Goal: Task Accomplishment & Management: Use online tool/utility

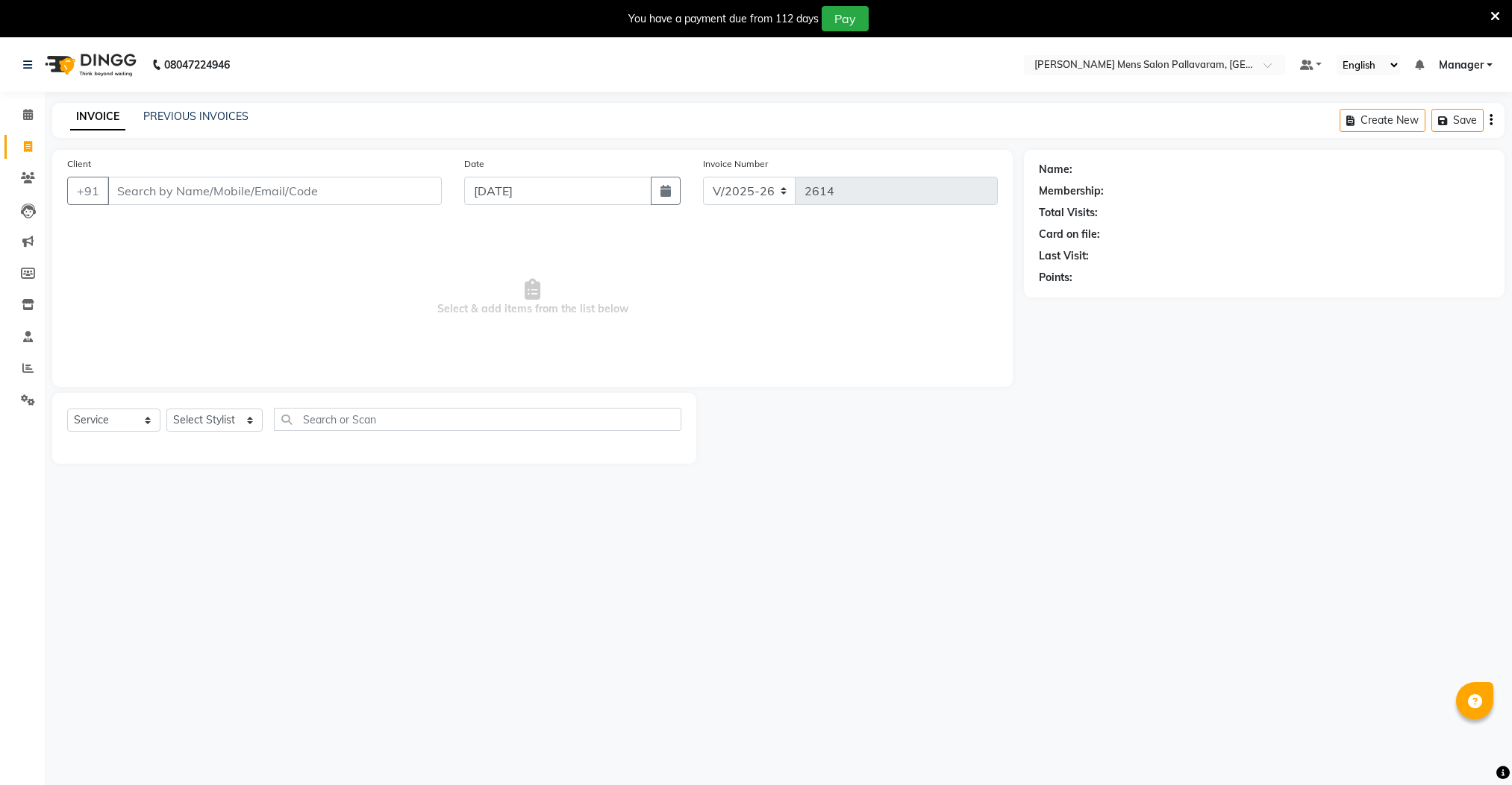
select select "8211"
select select "service"
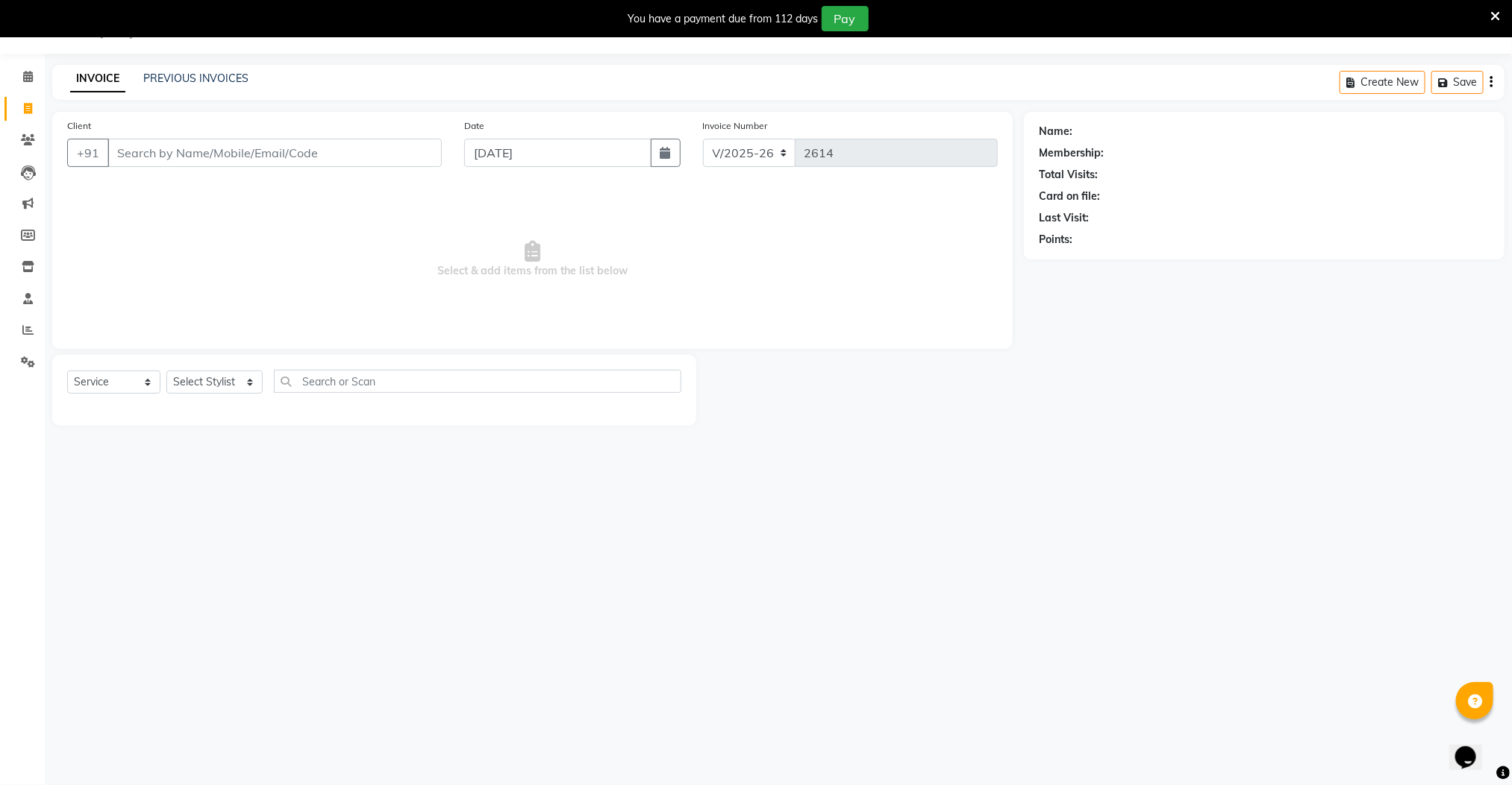
click at [162, 149] on input "Client" at bounding box center [274, 152] width 335 height 28
click at [220, 187] on ngb-highlight "850802 8226" at bounding box center [197, 188] width 78 height 15
type input "8508028226"
click at [201, 376] on select "Select Stylist Manager [PERSON_NAME] [PERSON_NAME] [PERSON_NAME]" at bounding box center [214, 383] width 96 height 24
select select "78843"
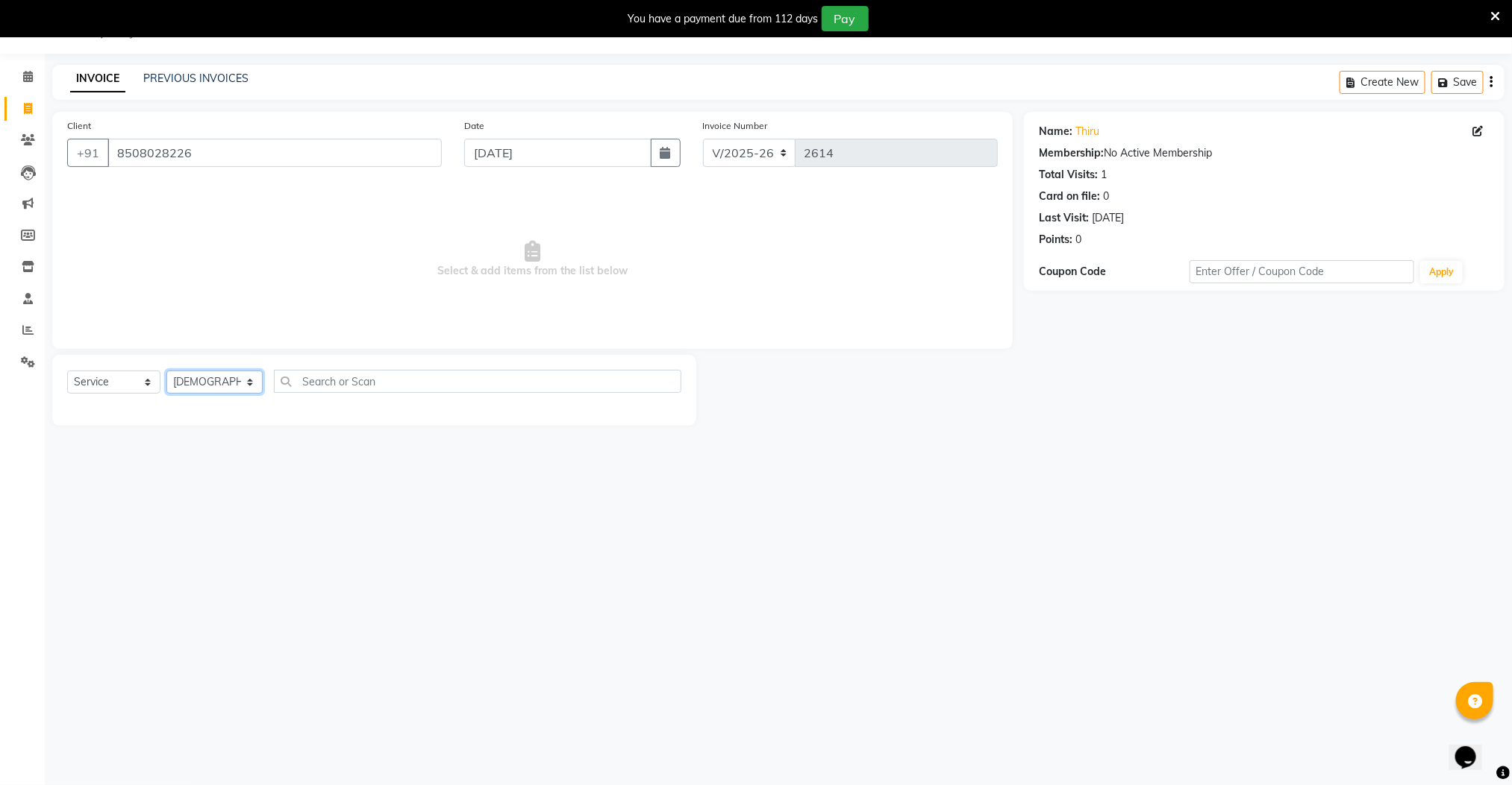
click at [166, 372] on select "Select Stylist Manager [PERSON_NAME] [PERSON_NAME] [PERSON_NAME]" at bounding box center [214, 383] width 96 height 24
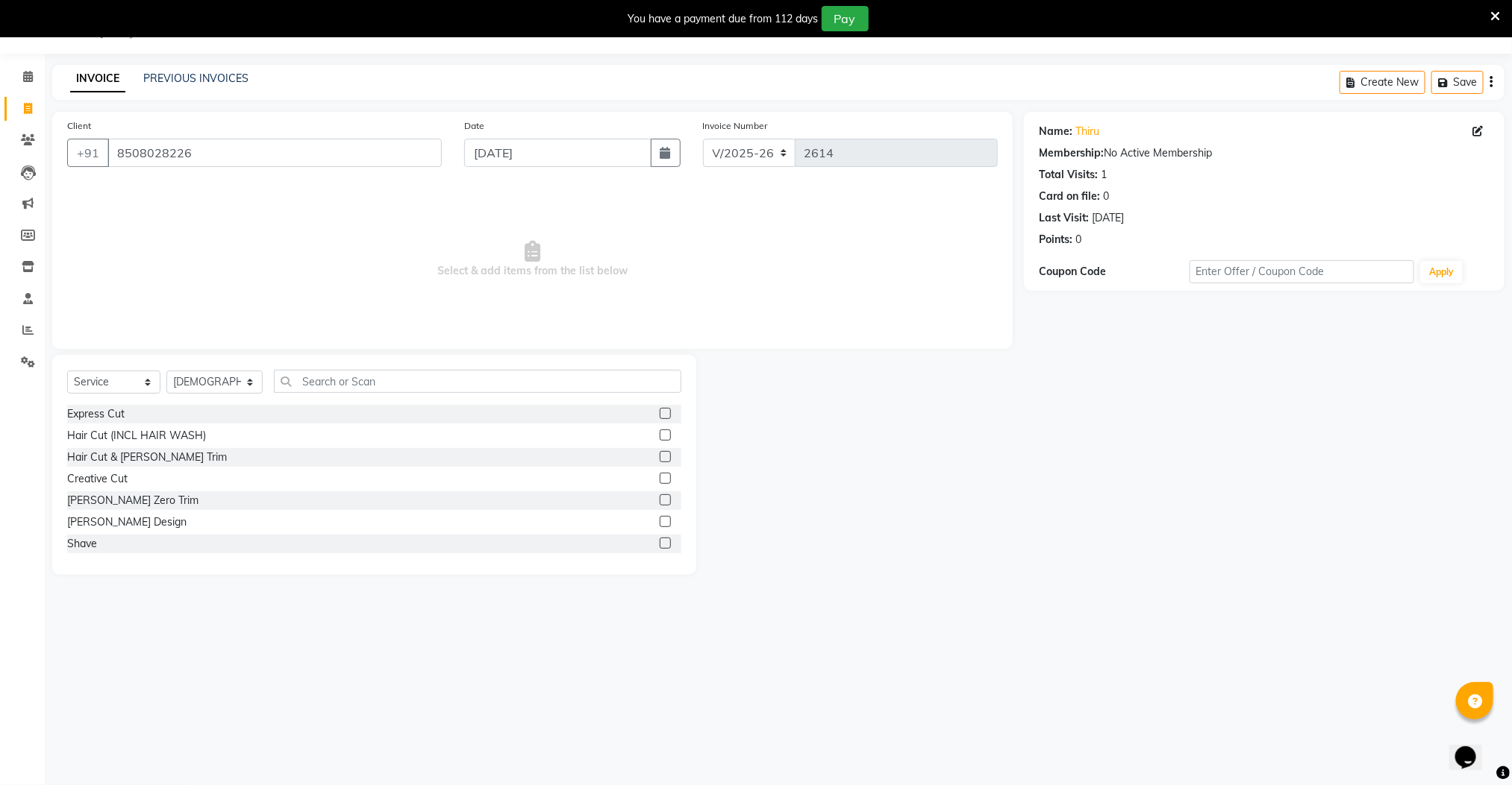
click at [659, 454] on label at bounding box center [665, 457] width 11 height 11
click at [659, 454] on input "checkbox" at bounding box center [664, 457] width 10 height 10
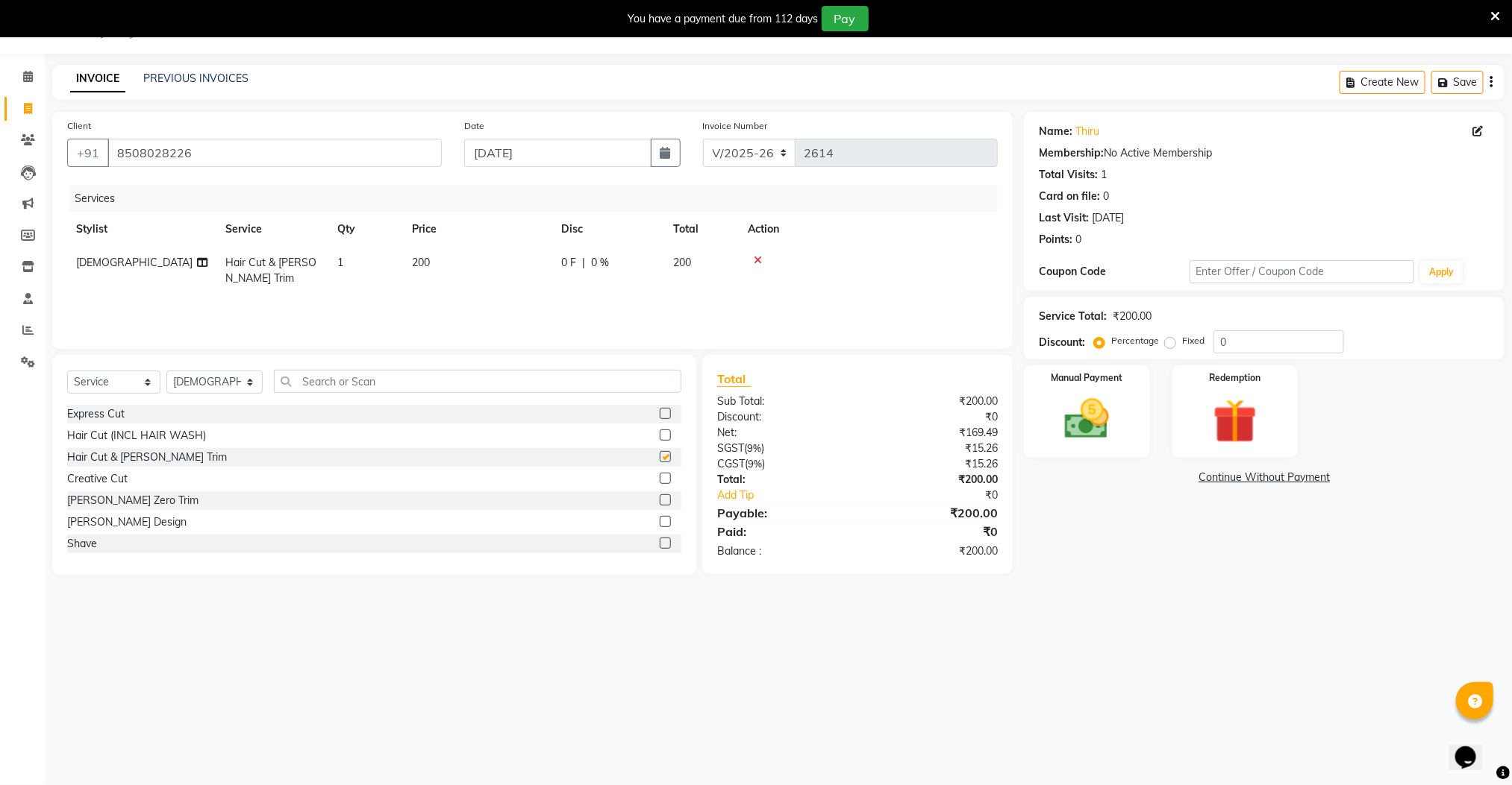
checkbox input "false"
click at [1087, 410] on img at bounding box center [1087, 420] width 74 height 53
click at [1142, 478] on span "UPI" at bounding box center [1144, 478] width 24 height 17
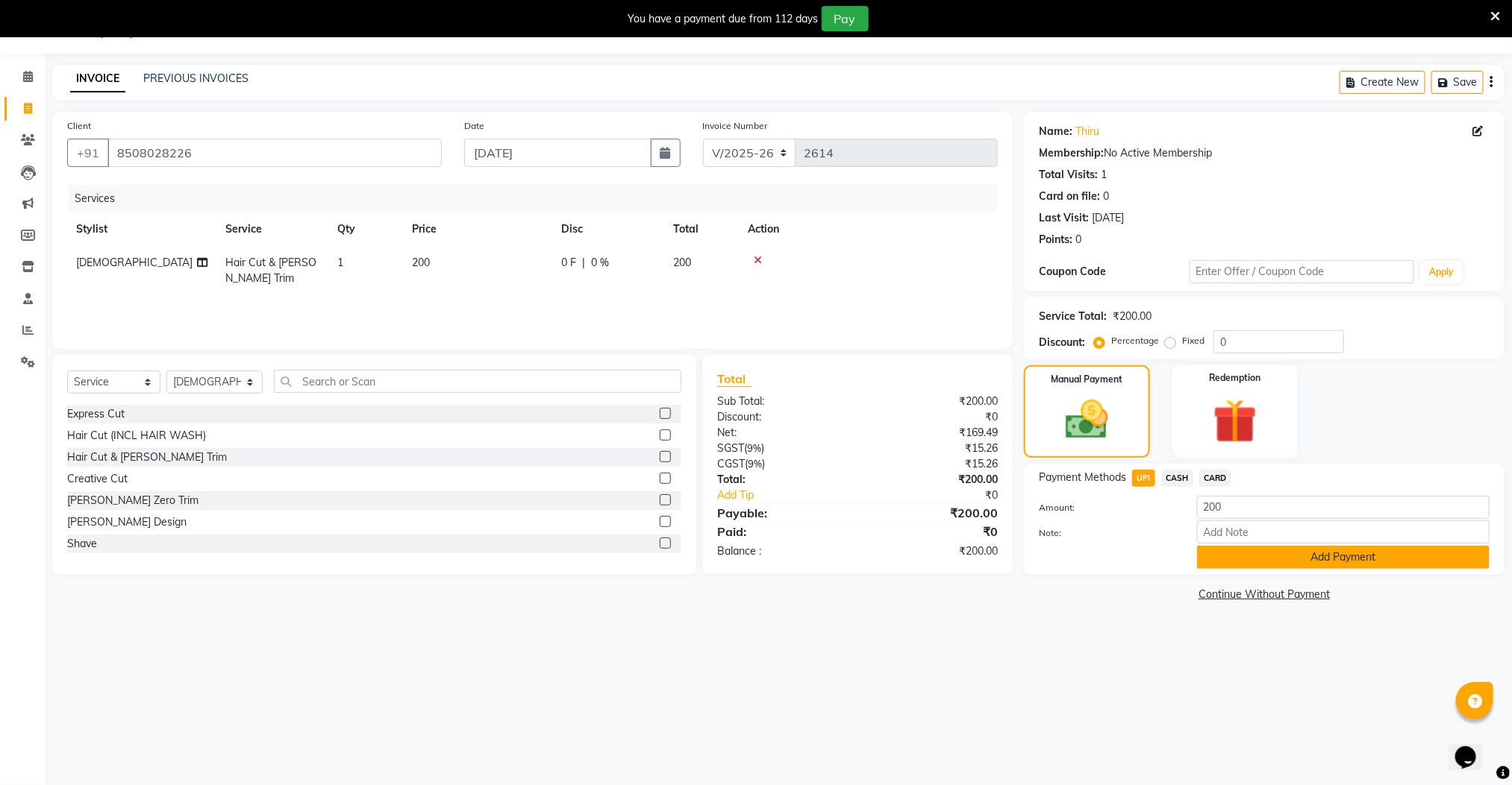
click at [1269, 562] on button "Add Payment" at bounding box center [1343, 557] width 292 height 24
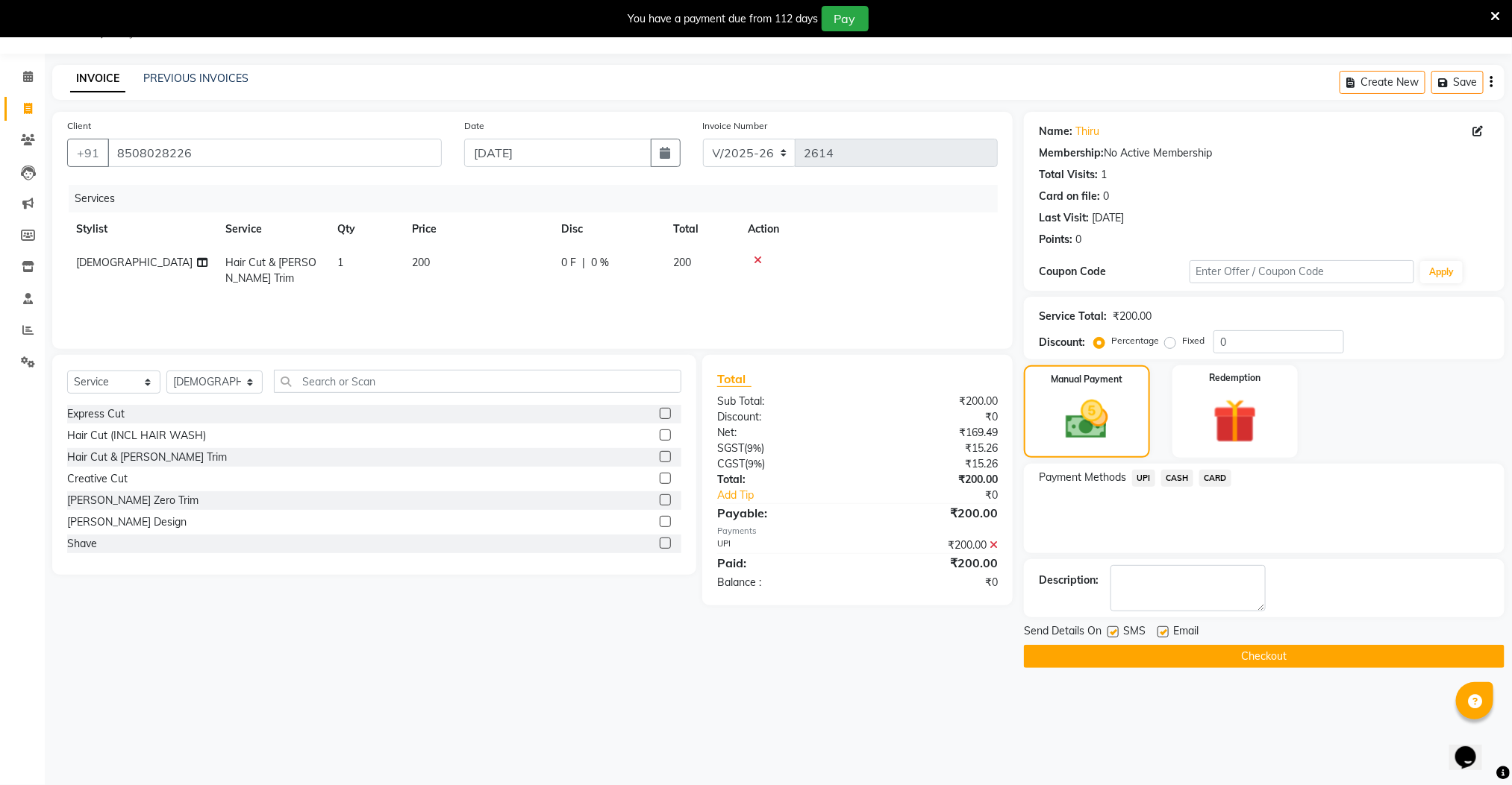
click at [1276, 658] on button "Checkout" at bounding box center [1264, 657] width 481 height 24
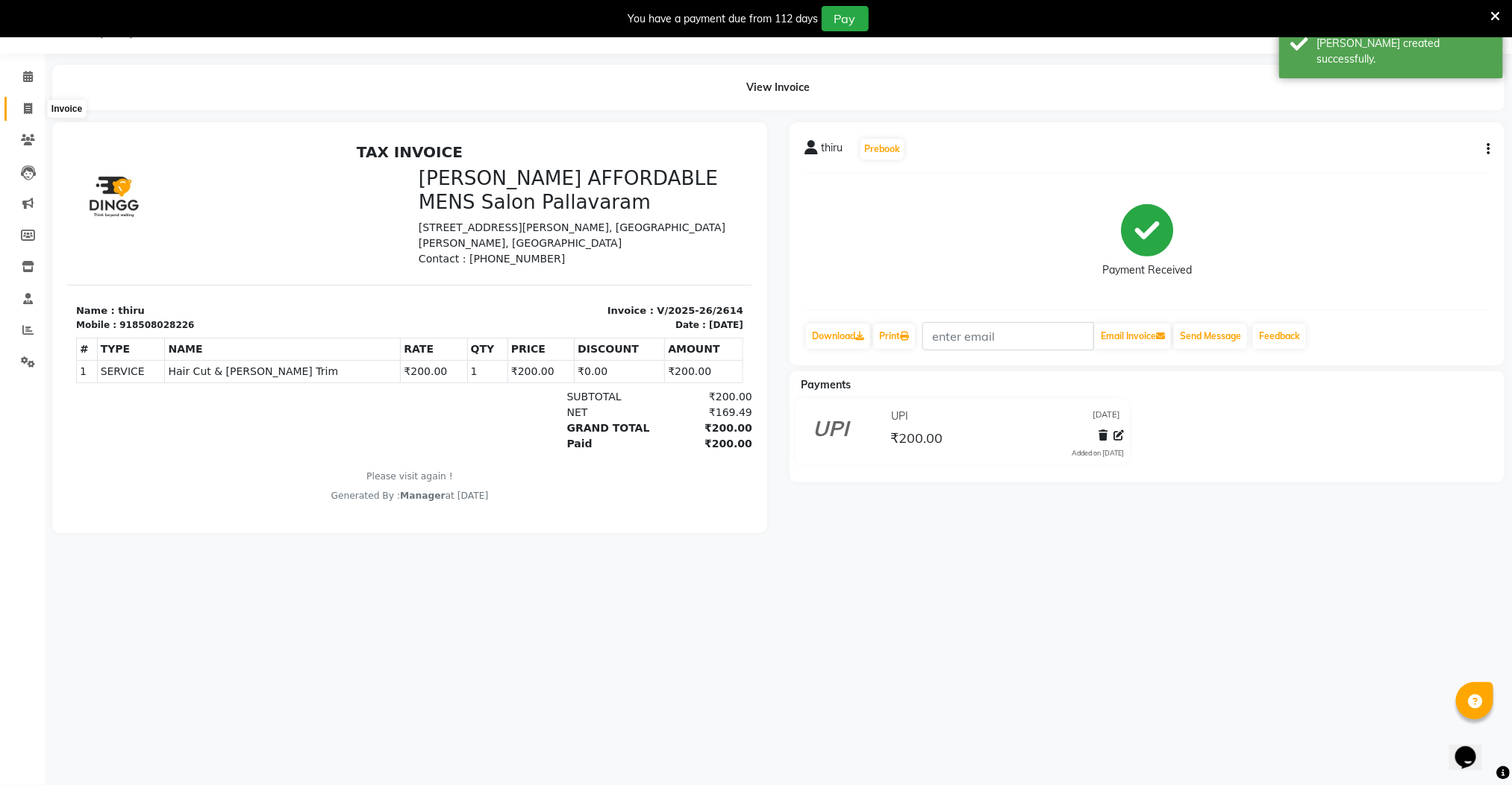
click at [32, 103] on icon at bounding box center [27, 109] width 8 height 11
select select "8211"
select select "service"
